Goal: Find specific fact: Find contact information

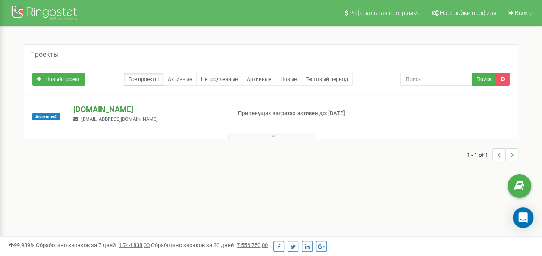
click at [113, 110] on p "[DOMAIN_NAME]" at bounding box center [148, 109] width 151 height 11
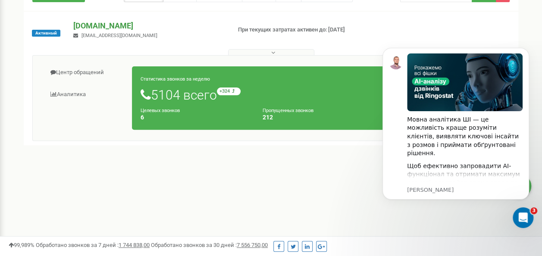
scroll to position [86, 0]
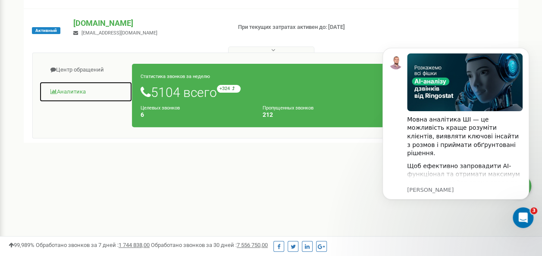
click at [79, 91] on link "Аналитика" at bounding box center [85, 92] width 93 height 21
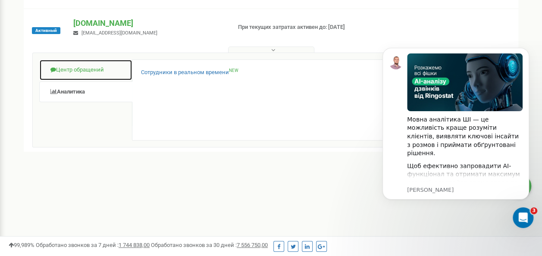
click at [66, 67] on link "Центр обращений" at bounding box center [85, 70] width 93 height 21
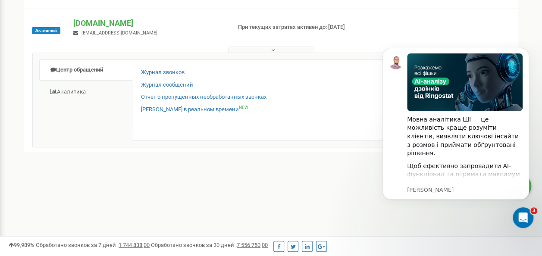
click at [104, 17] on div "Активный [DOMAIN_NAME] [EMAIL_ADDRESS][DOMAIN_NAME] При текущих затратах активе…" at bounding box center [271, 80] width 495 height 143
click at [106, 22] on p "[DOMAIN_NAME]" at bounding box center [148, 23] width 151 height 11
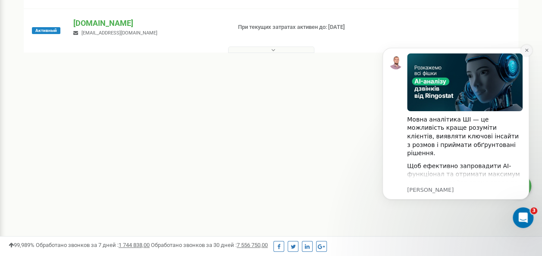
click at [529, 51] on icon "Dismiss notification" at bounding box center [527, 50] width 5 height 5
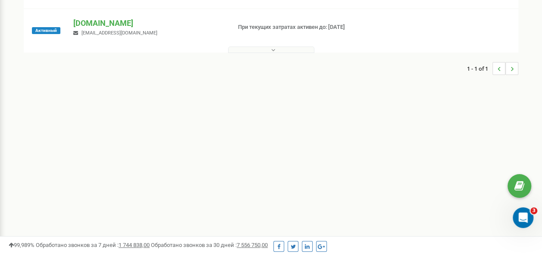
scroll to position [0, 0]
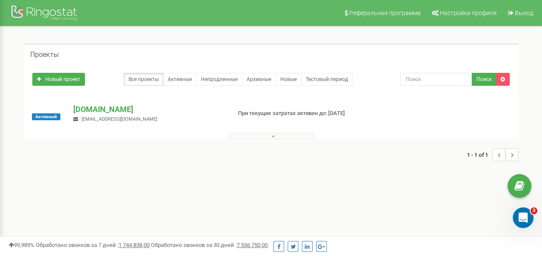
click at [274, 138] on icon at bounding box center [273, 136] width 4 height 6
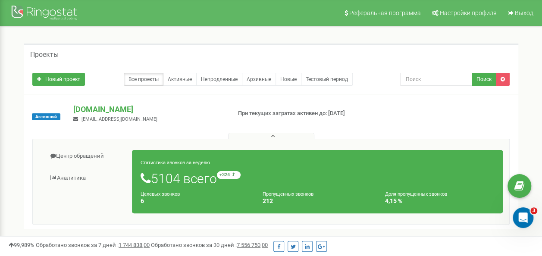
scroll to position [43, 0]
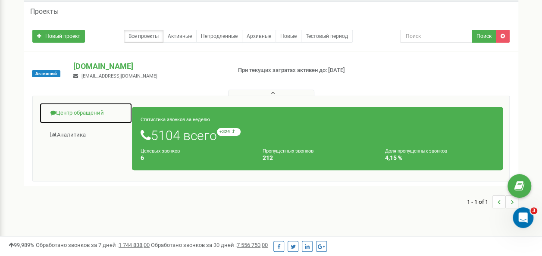
click at [87, 110] on link "Центр обращений" at bounding box center [85, 113] width 93 height 21
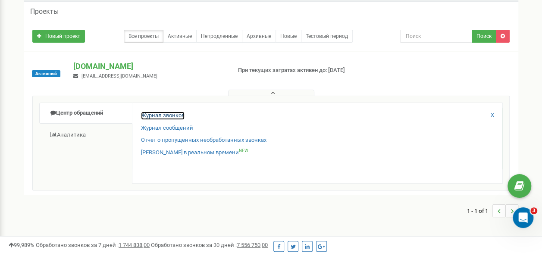
click at [156, 115] on link "Журнал звонков" at bounding box center [163, 116] width 44 height 8
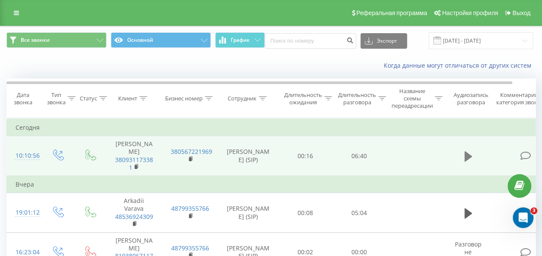
click at [467, 163] on icon at bounding box center [469, 157] width 8 height 12
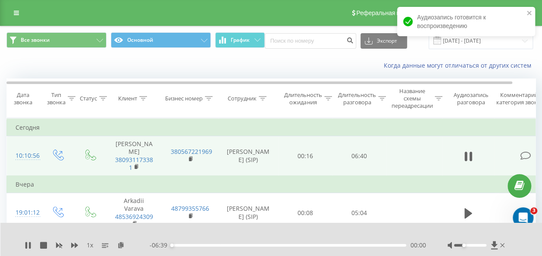
click at [464, 247] on div at bounding box center [470, 245] width 33 height 3
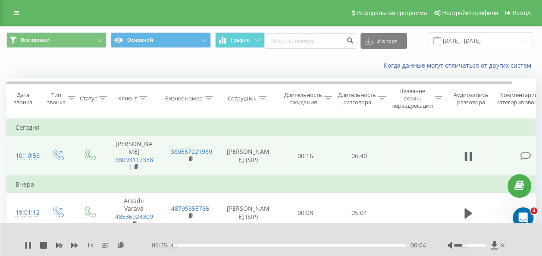
click at [460, 244] on div at bounding box center [477, 245] width 59 height 9
click at [460, 244] on div at bounding box center [470, 245] width 33 height 3
click at [457, 244] on div at bounding box center [477, 245] width 59 height 9
click at [458, 244] on div at bounding box center [470, 245] width 33 height 3
click at [459, 244] on div at bounding box center [470, 245] width 33 height 3
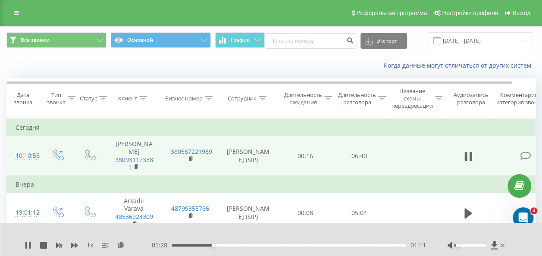
click at [458, 244] on div at bounding box center [470, 245] width 33 height 3
click at [31, 243] on icon at bounding box center [28, 245] width 7 height 7
click at [41, 252] on div "1 x - 05:17 01:22 01:22" at bounding box center [271, 239] width 542 height 33
click at [186, 150] on td "380567221969" at bounding box center [190, 156] width 56 height 40
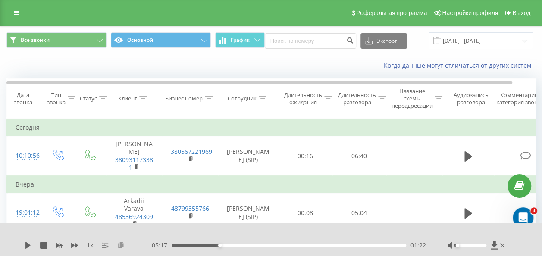
click at [121, 247] on icon at bounding box center [120, 245] width 7 height 6
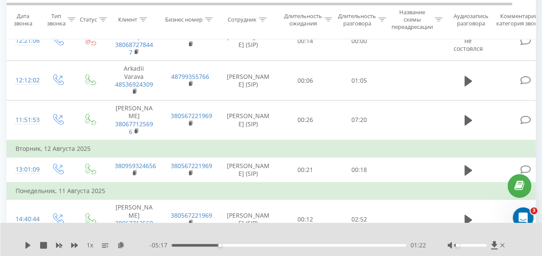
scroll to position [461, 0]
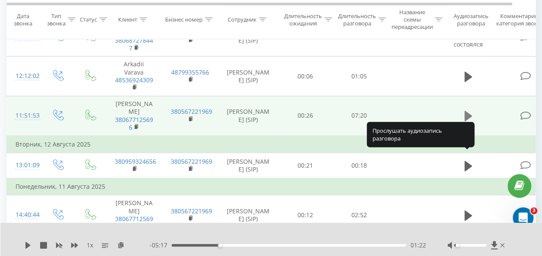
click at [468, 121] on icon at bounding box center [469, 116] width 8 height 10
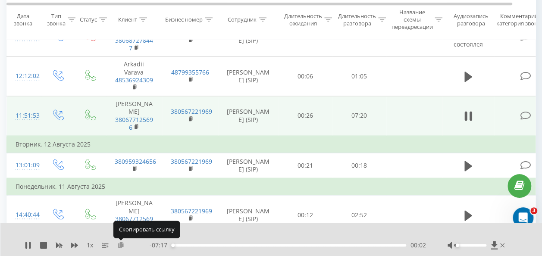
click at [119, 246] on icon at bounding box center [120, 245] width 7 height 6
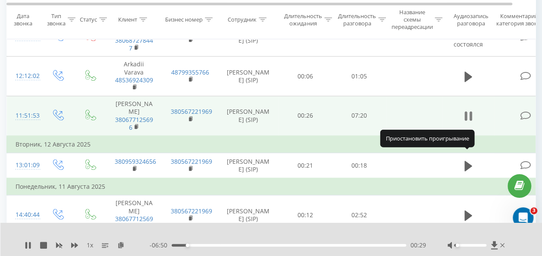
click at [465, 121] on icon at bounding box center [466, 115] width 3 height 9
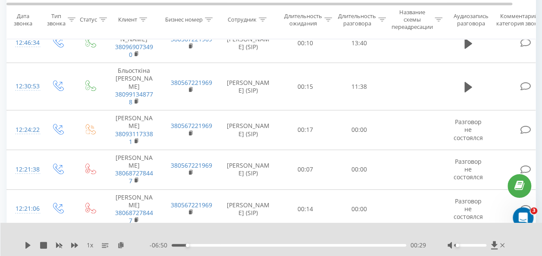
scroll to position [202, 0]
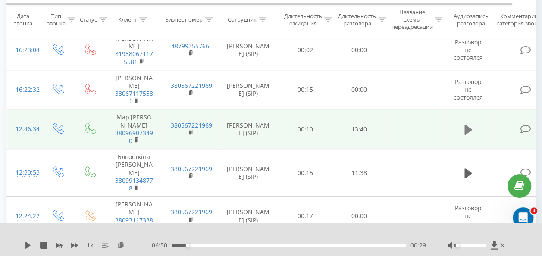
click at [468, 136] on icon at bounding box center [469, 130] width 8 height 12
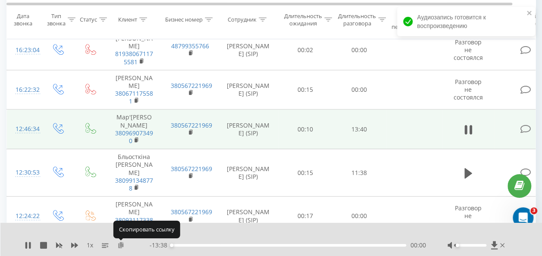
click at [121, 245] on icon at bounding box center [120, 245] width 7 height 6
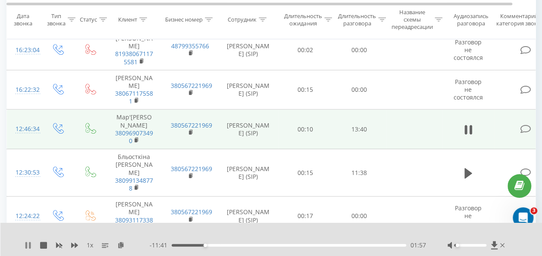
click at [30, 243] on icon at bounding box center [30, 245] width 2 height 7
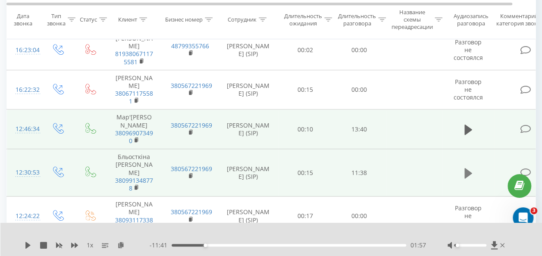
click at [468, 178] on icon at bounding box center [469, 173] width 8 height 10
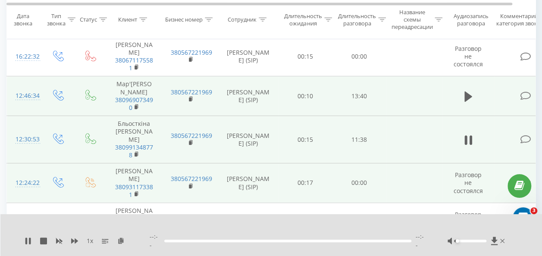
scroll to position [246, 0]
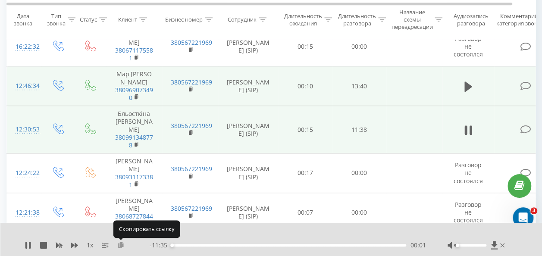
click at [119, 246] on icon at bounding box center [120, 245] width 7 height 6
click at [120, 245] on icon at bounding box center [120, 245] width 7 height 6
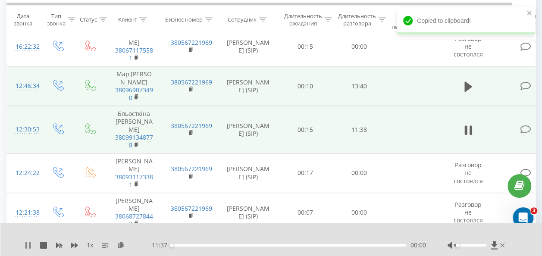
click at [30, 245] on icon at bounding box center [28, 245] width 7 height 7
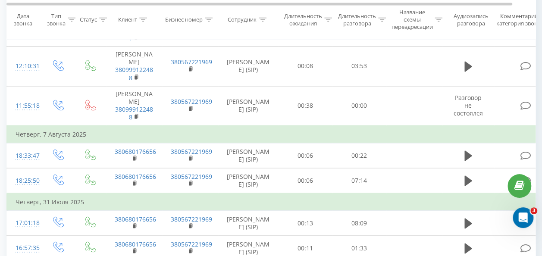
scroll to position [677, 0]
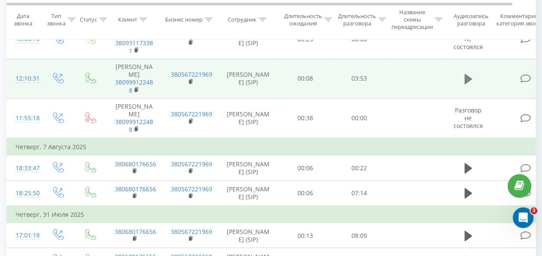
click at [471, 84] on icon at bounding box center [469, 79] width 8 height 10
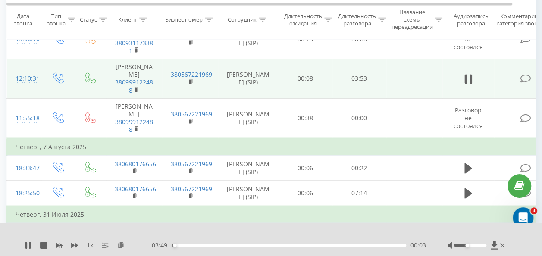
click at [467, 245] on div at bounding box center [470, 245] width 33 height 3
click at [121, 246] on icon at bounding box center [120, 245] width 7 height 6
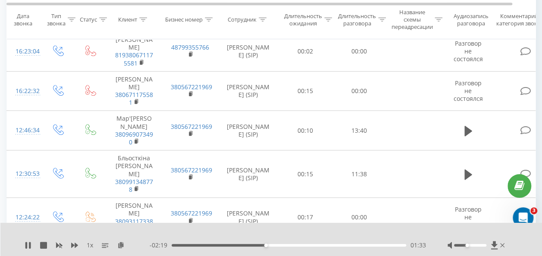
scroll to position [155, 0]
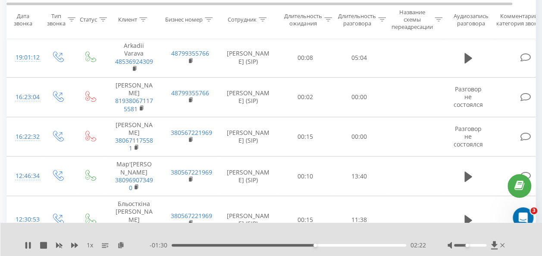
click at [394, 247] on div "- 01:30 02:22 02:22" at bounding box center [288, 245] width 277 height 9
drag, startPoint x: 321, startPoint y: 247, endPoint x: 382, endPoint y: 246, distance: 61.3
click at [374, 246] on div "03:19" at bounding box center [372, 245] width 3 height 3
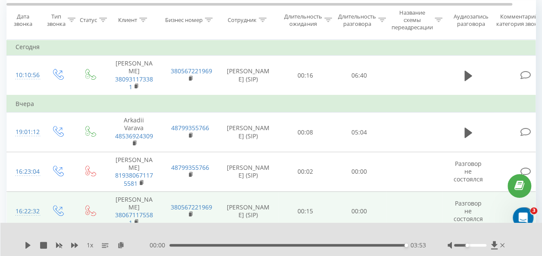
scroll to position [69, 0]
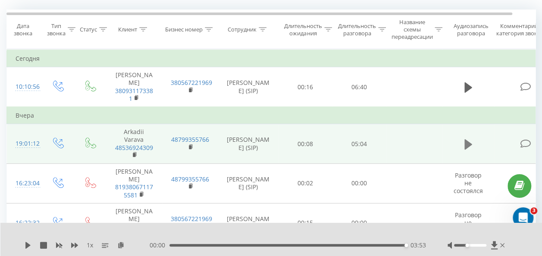
click at [469, 147] on icon at bounding box center [469, 145] width 8 height 12
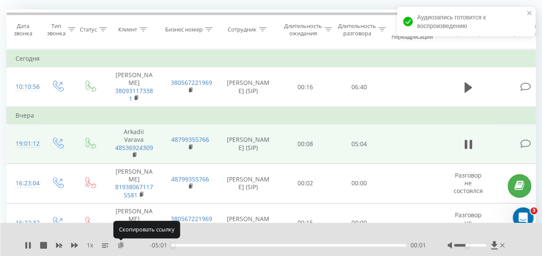
click at [120, 246] on icon at bounding box center [120, 245] width 7 height 6
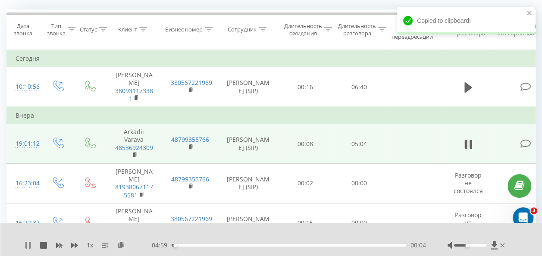
click at [29, 245] on icon at bounding box center [30, 245] width 2 height 7
click at [29, 245] on icon at bounding box center [27, 245] width 5 height 7
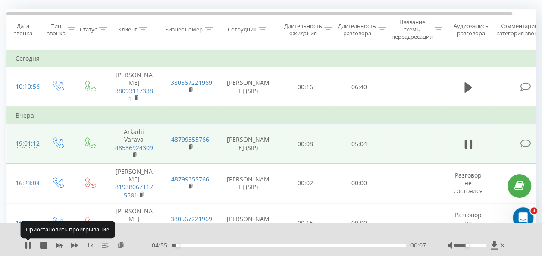
click at [29, 245] on icon at bounding box center [30, 245] width 2 height 7
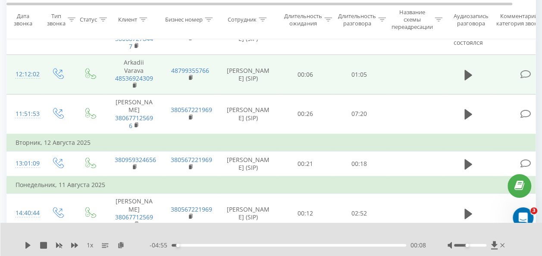
scroll to position [501, 0]
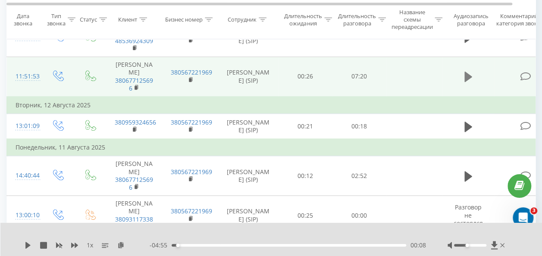
click at [469, 82] on icon at bounding box center [469, 77] width 8 height 10
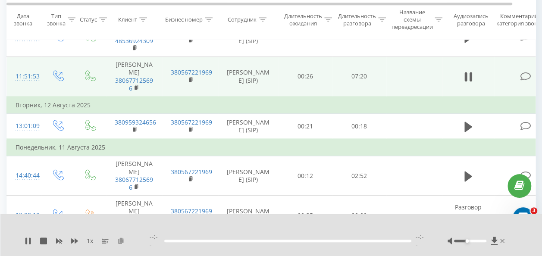
click at [123, 244] on icon at bounding box center [120, 241] width 7 height 6
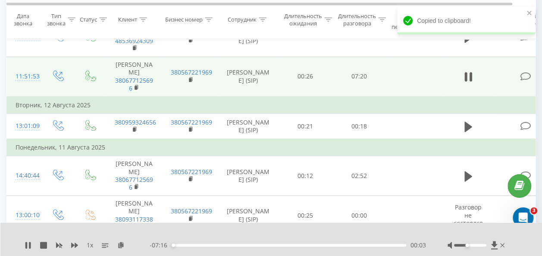
click at [28, 241] on div "1 x" at bounding box center [87, 245] width 125 height 9
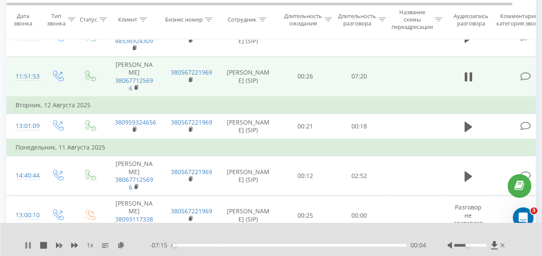
click at [28, 245] on icon at bounding box center [28, 245] width 7 height 7
